Goal: Task Accomplishment & Management: Use online tool/utility

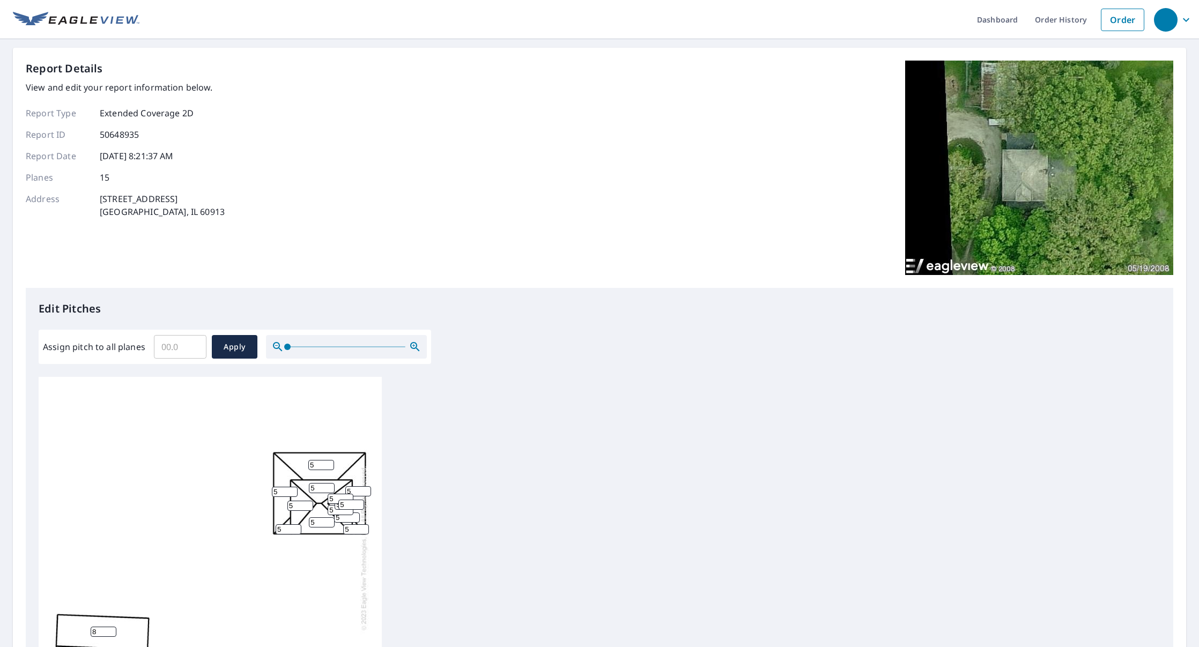
click at [320, 466] on input "5" at bounding box center [321, 465] width 26 height 10
type input "10"
click at [316, 490] on input "5" at bounding box center [322, 488] width 26 height 10
type input "10"
click at [302, 504] on input "5" at bounding box center [300, 506] width 26 height 10
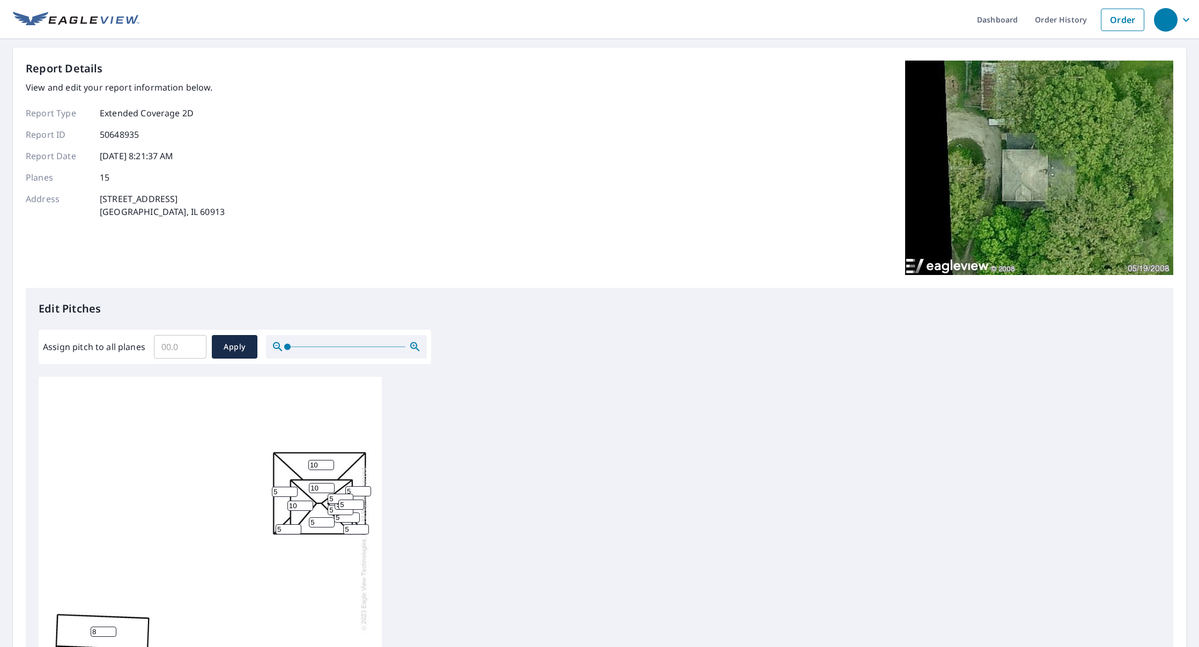
type input "10"
click at [285, 492] on input "5" at bounding box center [285, 492] width 26 height 10
type input "10"
click at [289, 531] on input "5" at bounding box center [289, 529] width 26 height 10
type input "10"
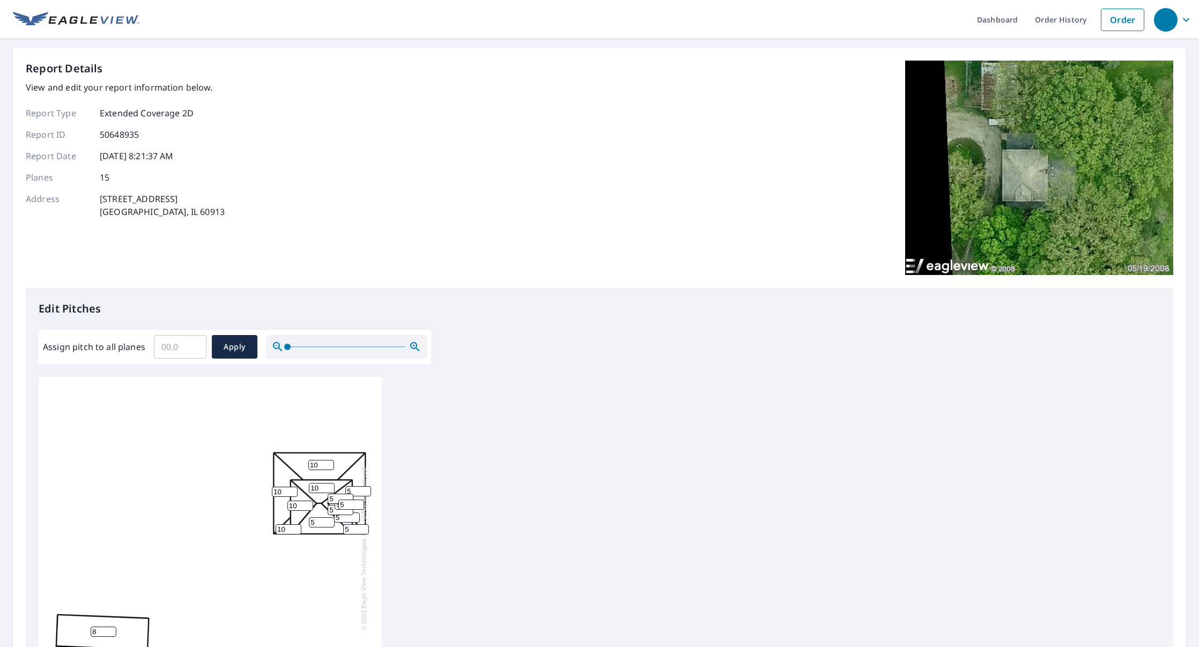
click at [356, 531] on input "5" at bounding box center [356, 529] width 26 height 10
type input "1"
type input "10"
click at [354, 493] on input "5" at bounding box center [358, 491] width 26 height 10
type input "10"
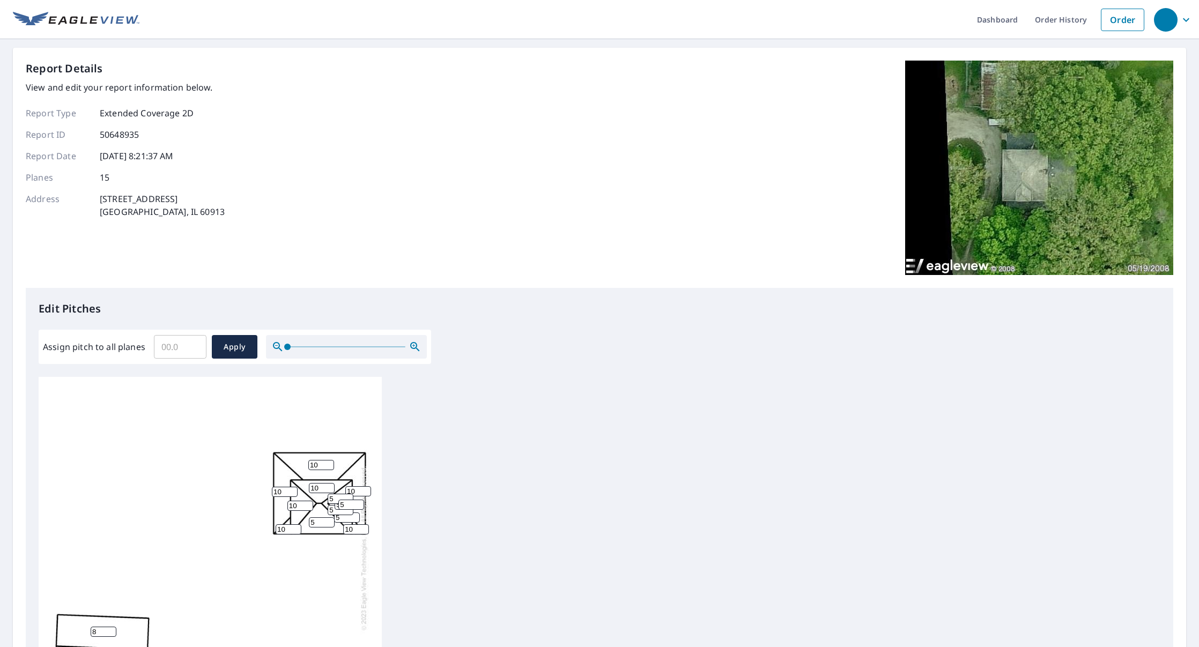
click at [336, 499] on input "5" at bounding box center [341, 499] width 26 height 10
type input "10"
click at [347, 506] on input "5" at bounding box center [351, 505] width 26 height 10
type input "10"
click at [340, 512] on input "5" at bounding box center [341, 510] width 26 height 10
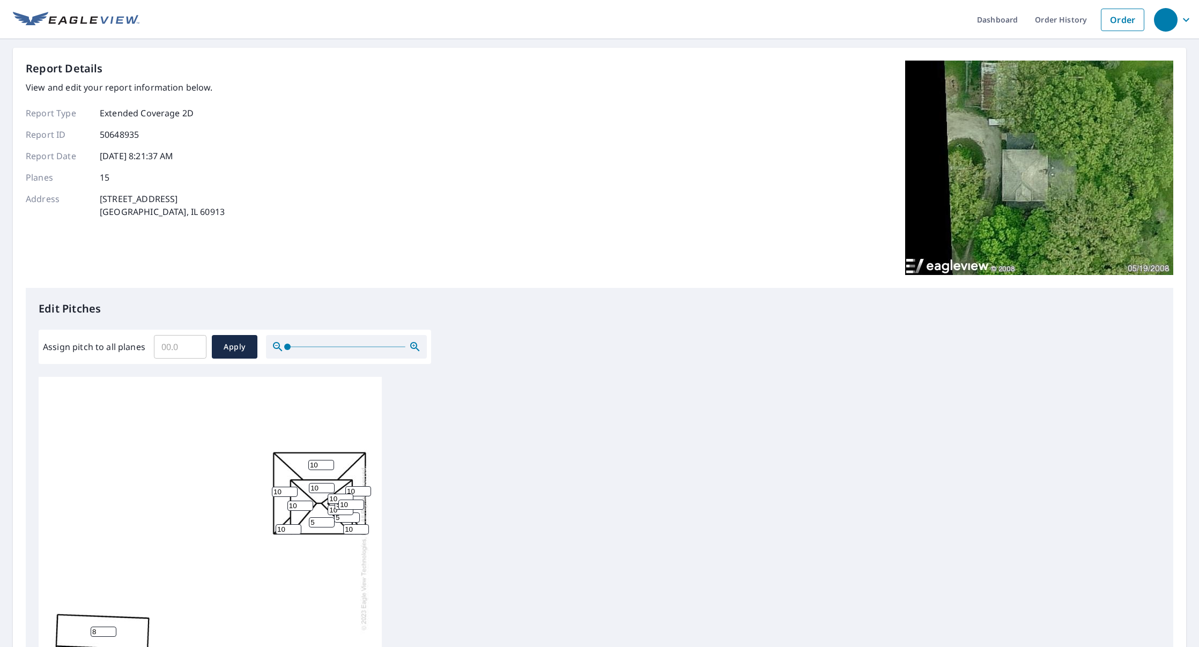
type input "10"
click at [322, 465] on input "10" at bounding box center [321, 465] width 26 height 10
type input "1"
type input "6"
click at [285, 493] on input "10" at bounding box center [285, 492] width 26 height 10
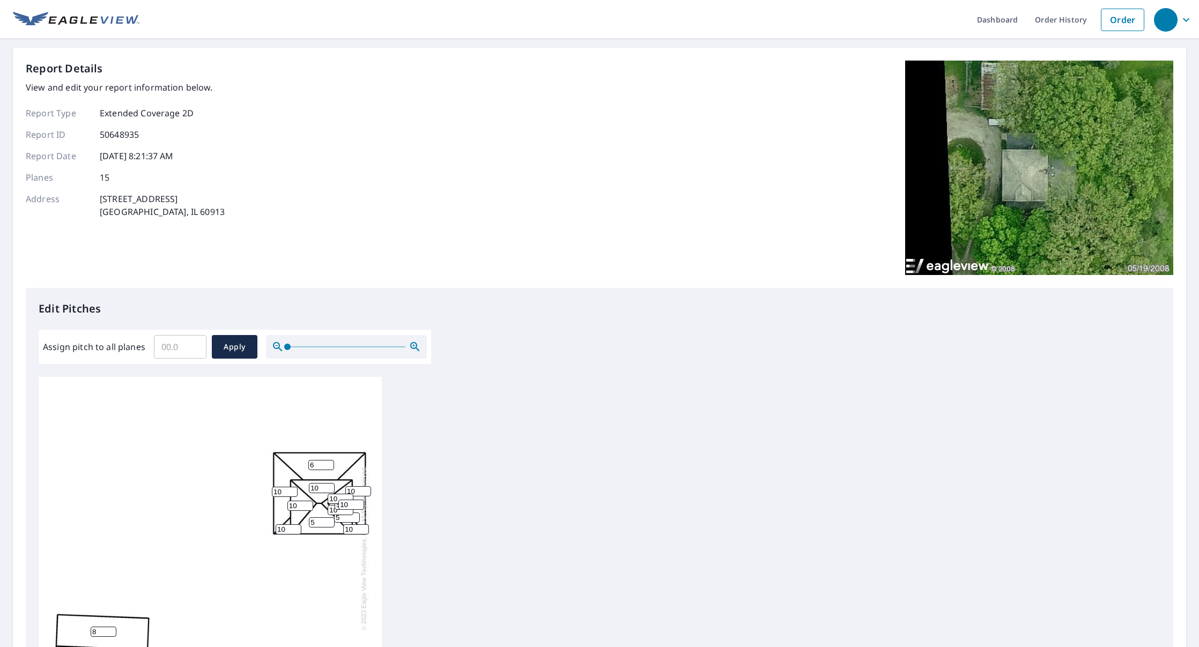
type input "1"
type input "6"
click at [286, 528] on input "10" at bounding box center [289, 529] width 26 height 10
type input "1"
type input "6"
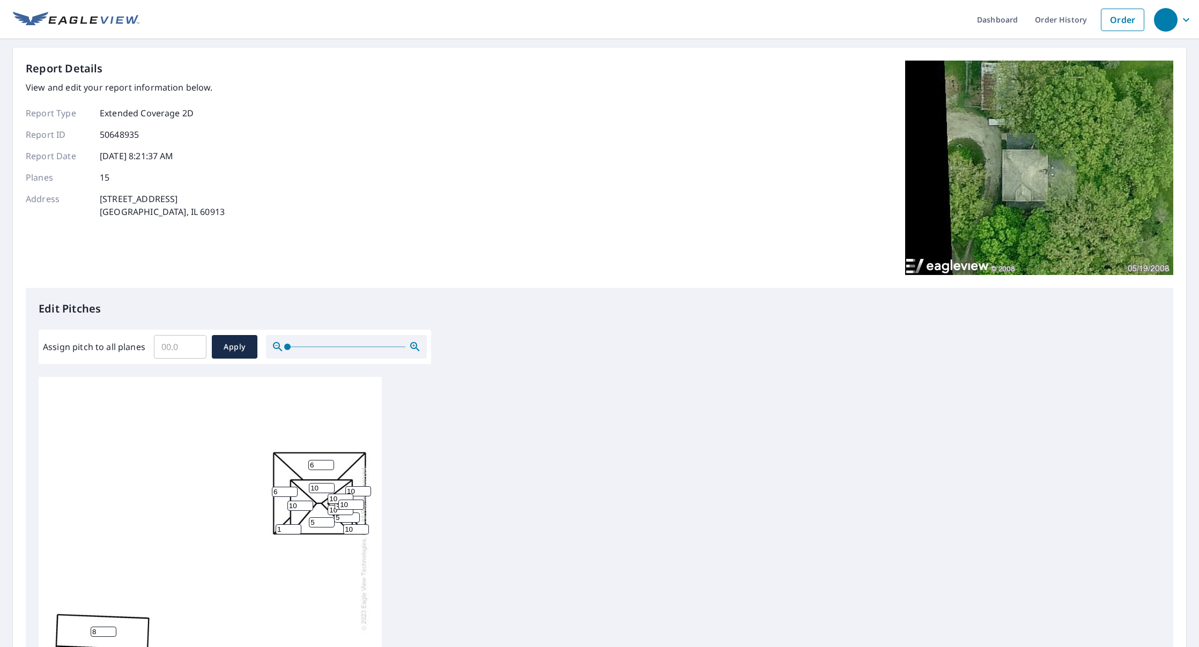
type input "10"
click at [345, 519] on input "5" at bounding box center [347, 517] width 26 height 10
type input "10"
click at [319, 525] on input "5" at bounding box center [322, 522] width 26 height 10
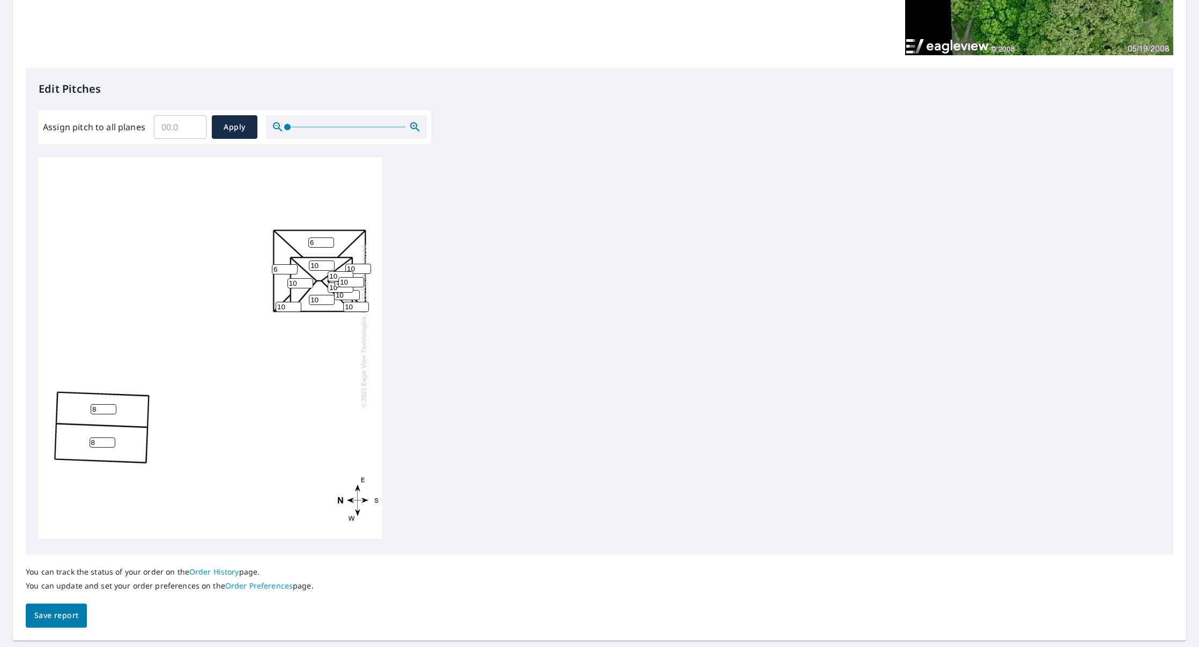
scroll to position [220, 0]
type input "10"
drag, startPoint x: 71, startPoint y: 617, endPoint x: 255, endPoint y: 559, distance: 193.3
click at [74, 615] on span "Save report" at bounding box center [56, 615] width 44 height 13
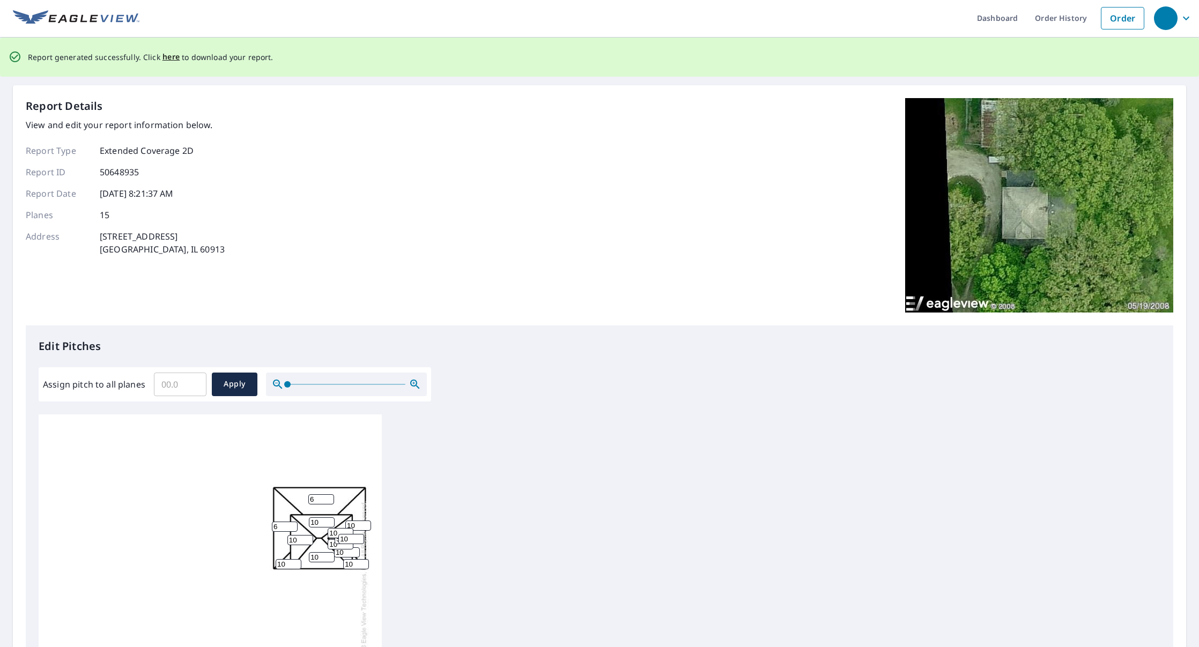
scroll to position [0, 0]
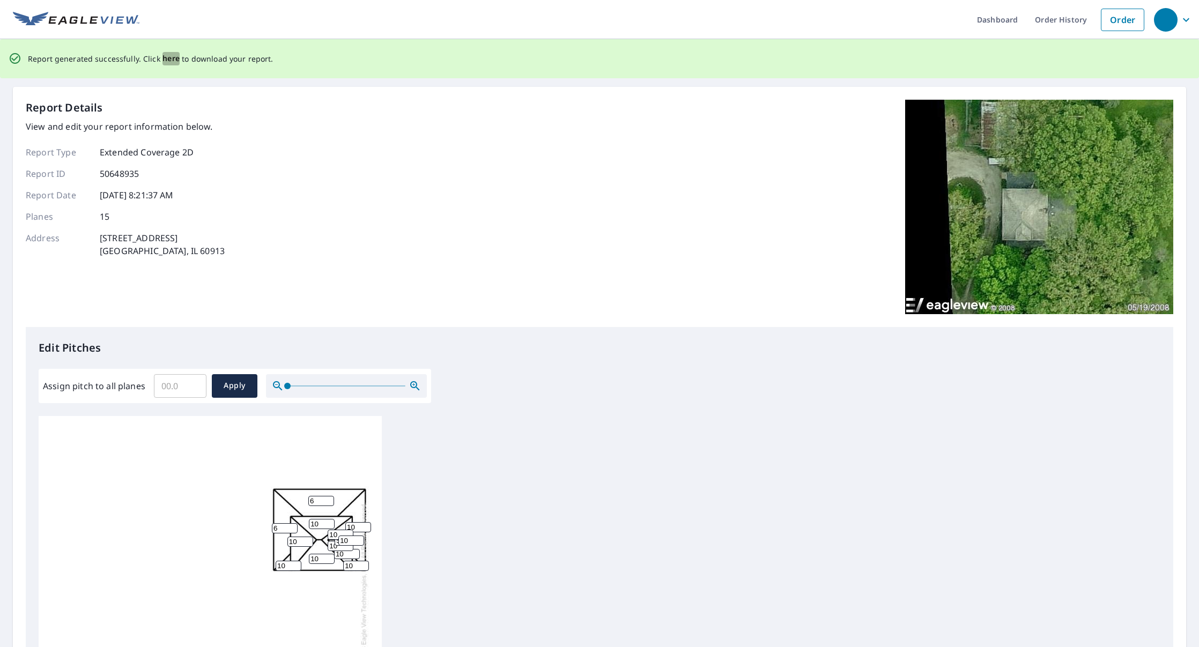
click at [163, 57] on span "here" at bounding box center [171, 58] width 18 height 13
